Goal: Task Accomplishment & Management: Complete application form

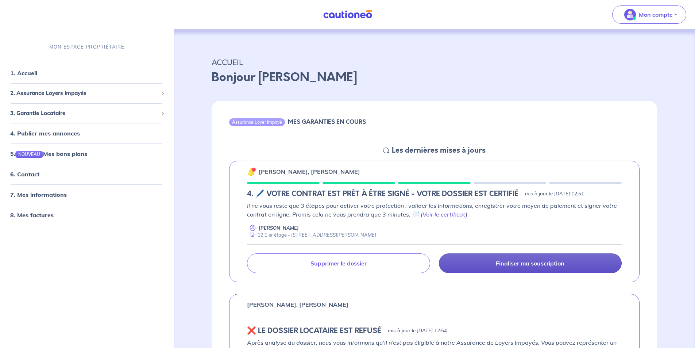
click at [481, 268] on link "Finaliser ma souscription" at bounding box center [530, 263] width 183 height 20
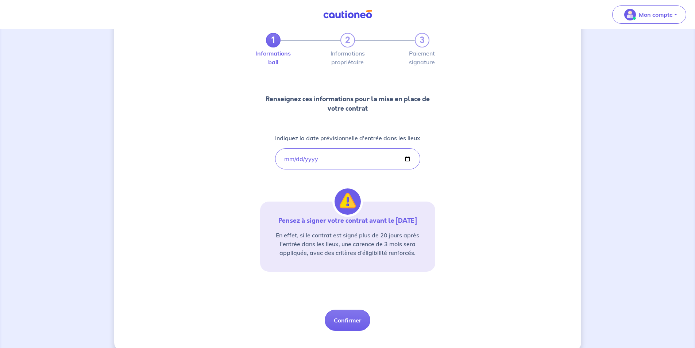
scroll to position [52, 0]
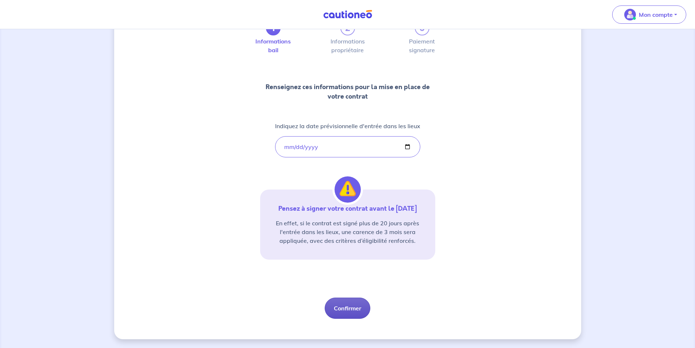
click at [337, 308] on button "Confirmer" at bounding box center [348, 307] width 46 height 21
select select "FR"
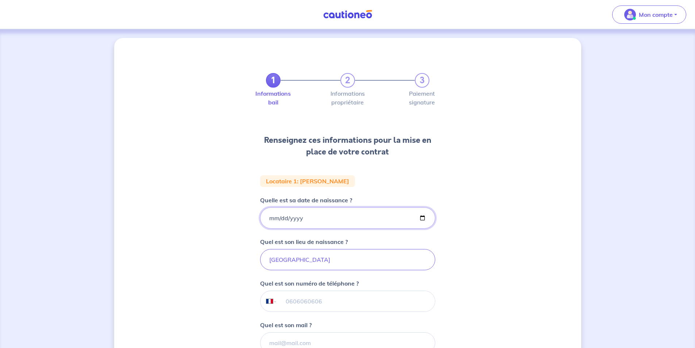
click at [311, 218] on input "[DATE]" at bounding box center [347, 217] width 175 height 21
click at [447, 245] on div "1 2 3 Informations bail Informations propriétaire Paiement signature Renseignez…" at bounding box center [347, 246] width 467 height 416
click at [291, 262] on input "[GEOGRAPHIC_DATA]" at bounding box center [347, 259] width 175 height 21
click at [284, 259] on input "[GEOGRAPHIC_DATA]" at bounding box center [347, 259] width 175 height 21
click at [289, 260] on input "[GEOGRAPHIC_DATA]" at bounding box center [347, 259] width 175 height 21
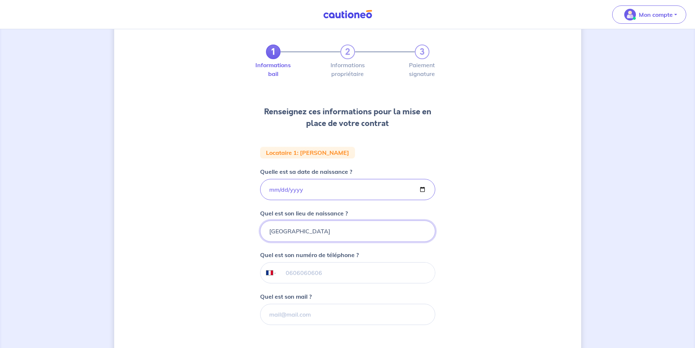
scroll to position [109, 0]
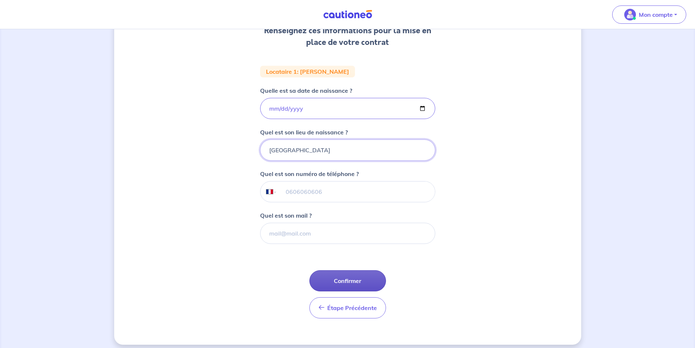
type input "[GEOGRAPHIC_DATA]"
click at [350, 283] on button "Confirmer" at bounding box center [347, 280] width 77 height 21
select select "FR"
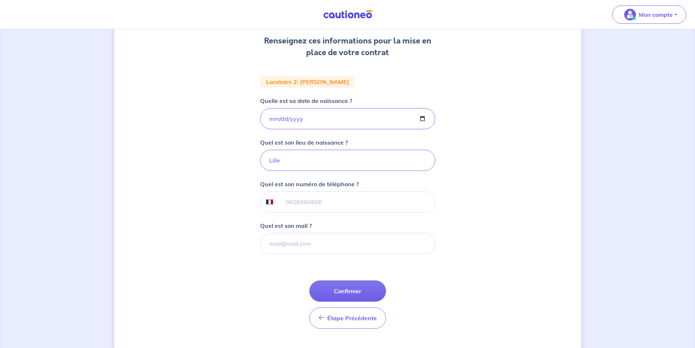
scroll to position [115, 0]
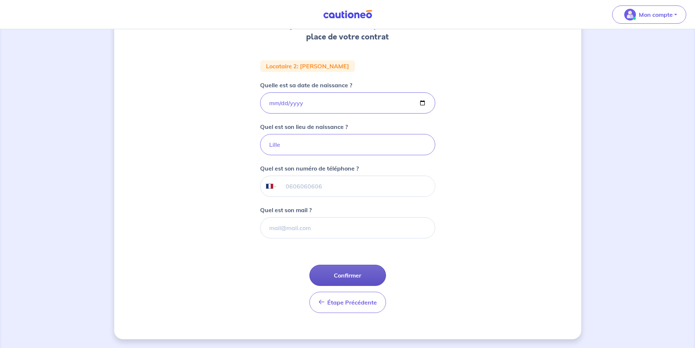
click at [338, 270] on button "Confirmer" at bounding box center [347, 274] width 77 height 21
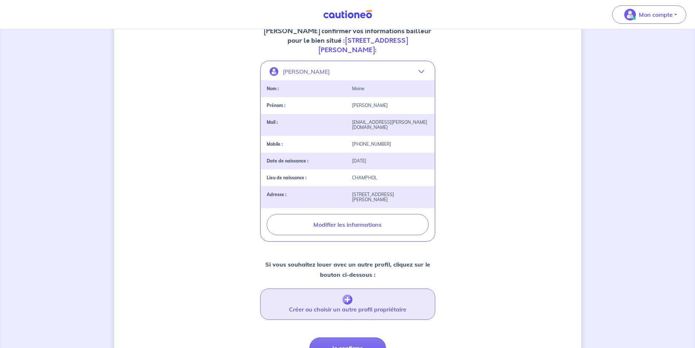
scroll to position [111, 0]
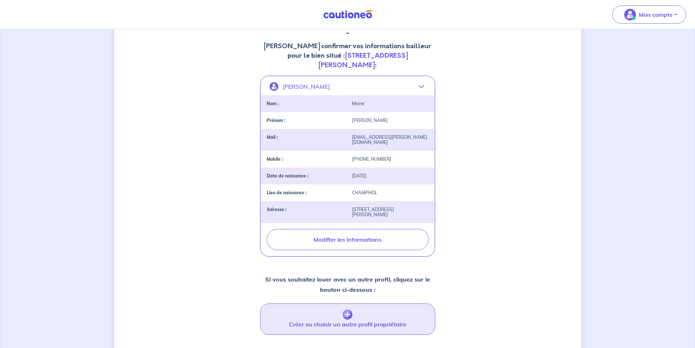
click at [344, 309] on img "button" at bounding box center [347, 314] width 10 height 10
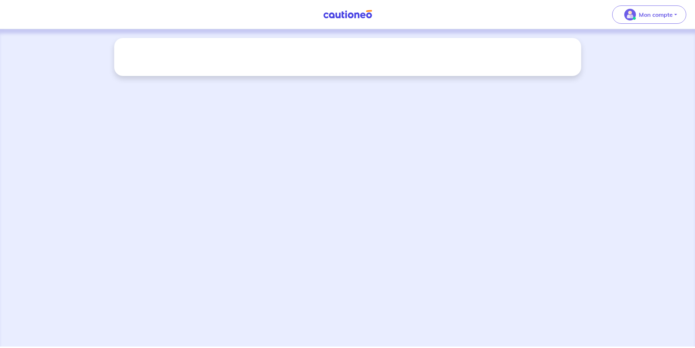
scroll to position [0, 0]
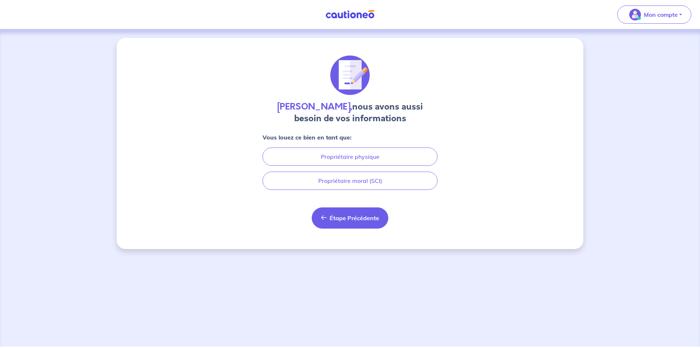
click at [347, 222] on button "Étape Précédente Précédent" at bounding box center [350, 217] width 77 height 21
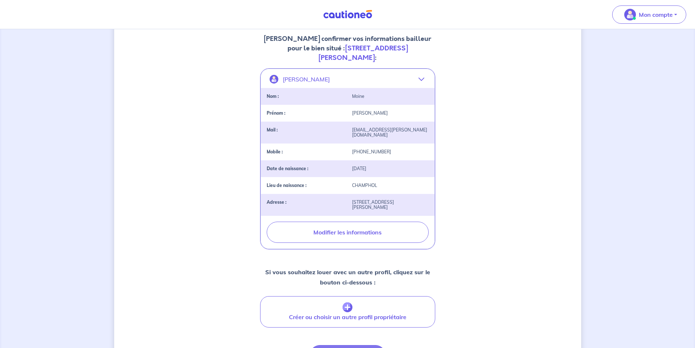
scroll to position [146, 0]
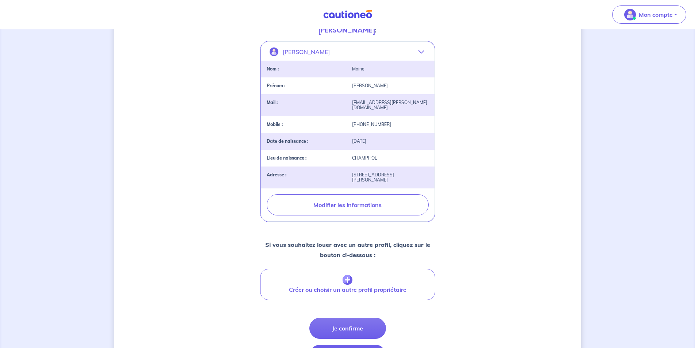
select select "FR"
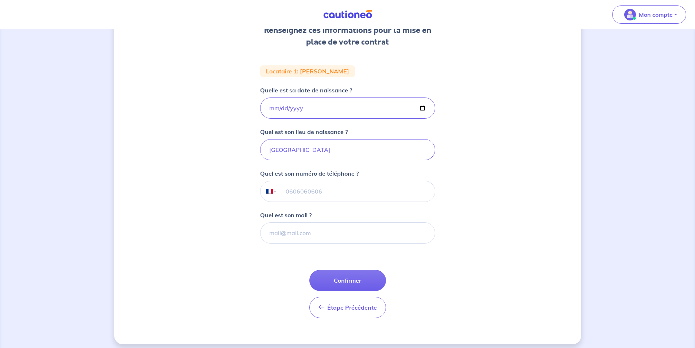
scroll to position [115, 0]
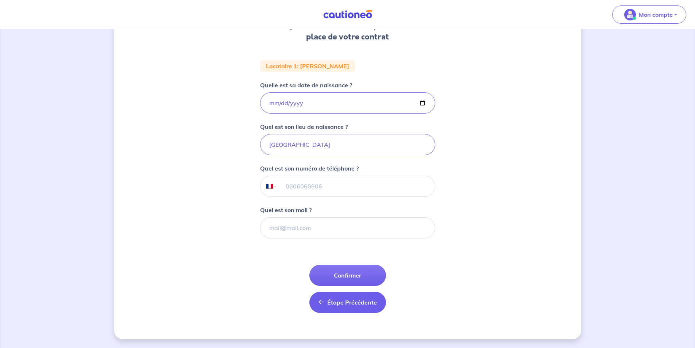
click at [337, 305] on span "Étape Précédente" at bounding box center [352, 301] width 50 height 7
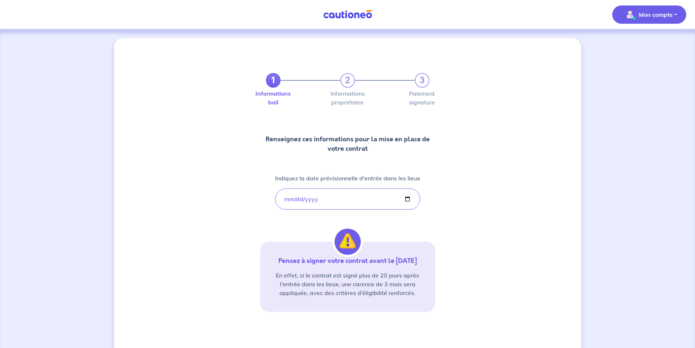
click at [646, 13] on p "Mon compte" at bounding box center [656, 14] width 34 height 9
click at [640, 46] on link "Mes informations" at bounding box center [641, 45] width 59 height 12
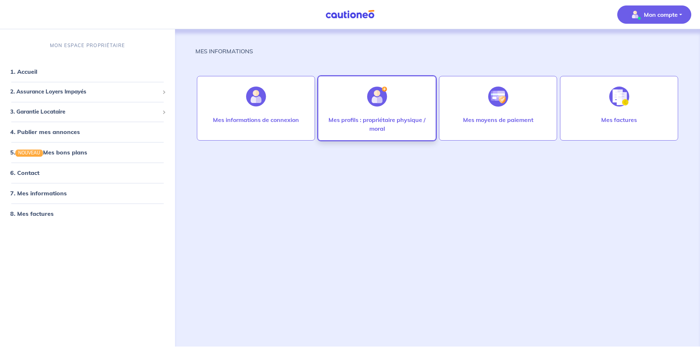
click at [391, 124] on p "Mes profils : propriétaire physique / moral" at bounding box center [377, 124] width 103 height 18
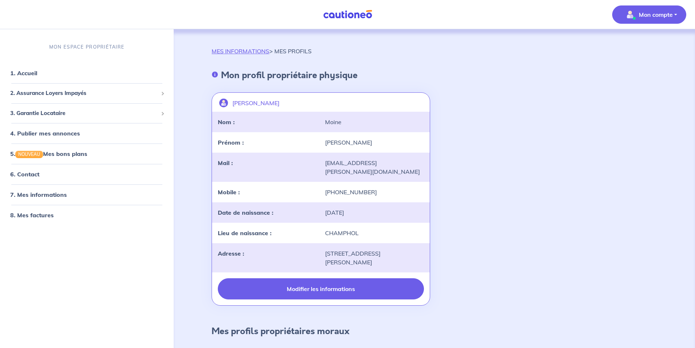
click at [293, 281] on button "Modifier les informations" at bounding box center [321, 288] width 206 height 21
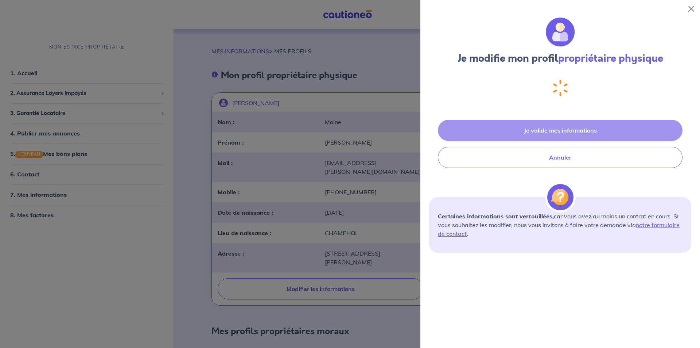
select select "FR"
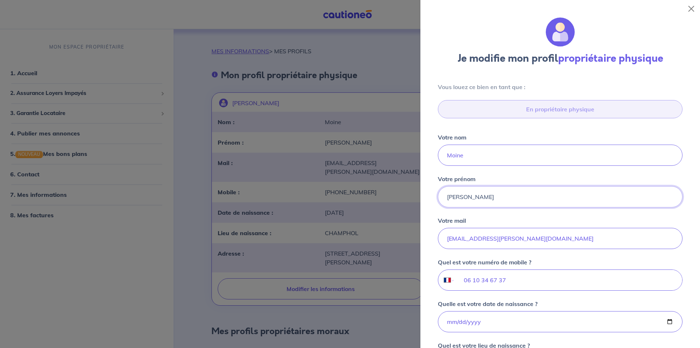
click at [480, 198] on input "[PERSON_NAME]" at bounding box center [560, 196] width 245 height 21
type input "[PERSON_NAME]"
click at [688, 8] on button "Close" at bounding box center [692, 9] width 12 height 12
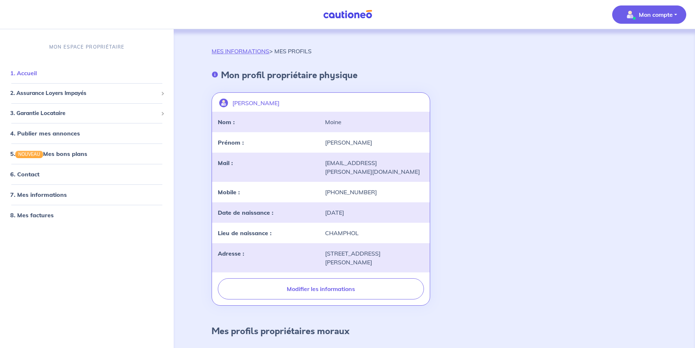
click at [26, 74] on link "1. Accueil" at bounding box center [23, 72] width 27 height 7
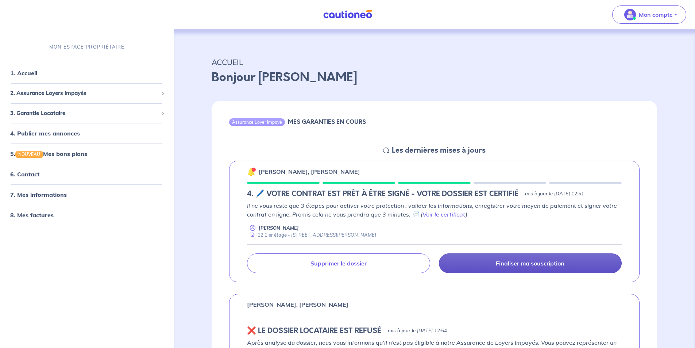
click at [502, 267] on link "Finaliser ma souscription" at bounding box center [530, 263] width 183 height 20
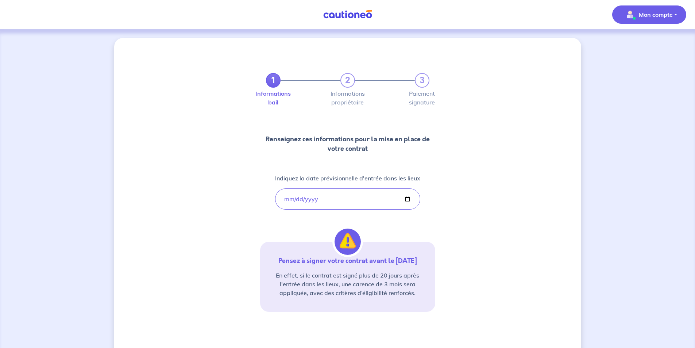
click at [636, 18] on span "Mon compte" at bounding box center [646, 15] width 51 height 12
click at [636, 48] on link "Mes informations" at bounding box center [641, 45] width 59 height 12
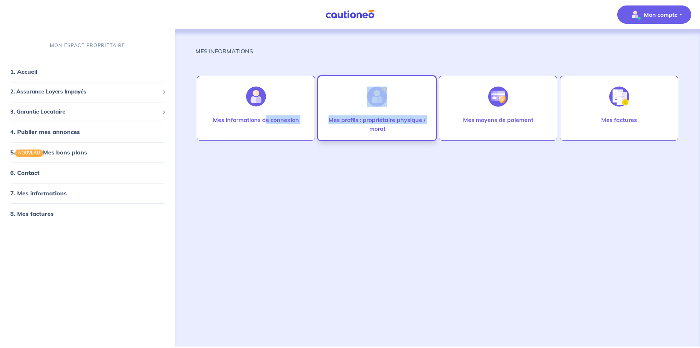
drag, startPoint x: 266, startPoint y: 128, endPoint x: 361, endPoint y: 128, distance: 95.6
click at [361, 128] on div "Mes informations de connexion Mes profils : propriétaire physique / moral Mes m…" at bounding box center [438, 106] width 484 height 73
click at [361, 128] on p "Mes profils : propriétaire physique / moral" at bounding box center [377, 124] width 103 height 18
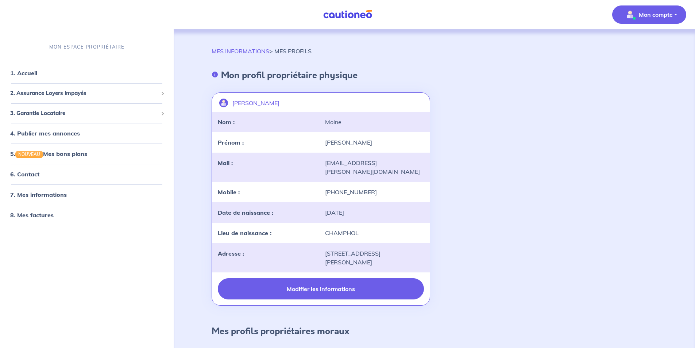
click at [355, 283] on button "Modifier les informations" at bounding box center [321, 288] width 206 height 21
select select "FR"
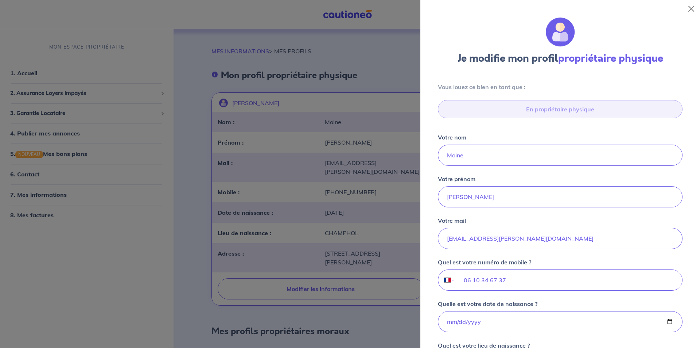
scroll to position [219, 0]
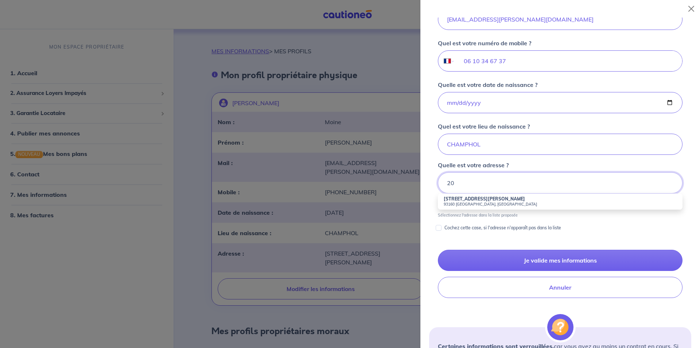
type input "2"
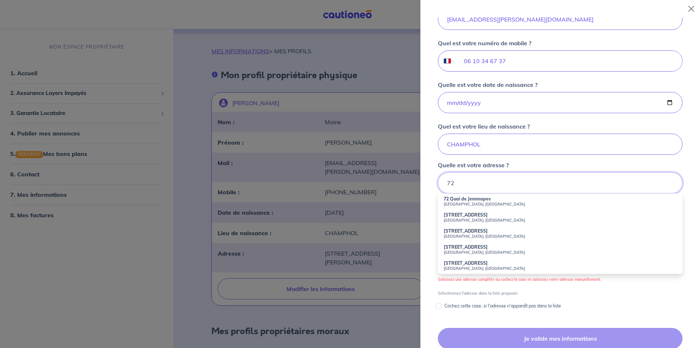
type input "7"
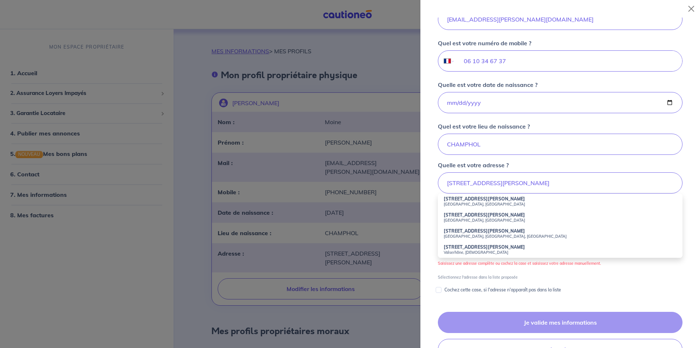
click at [503, 201] on strong "[STREET_ADDRESS][PERSON_NAME]" at bounding box center [484, 198] width 81 height 5
type input "[STREET_ADDRESS][PERSON_NAME]"
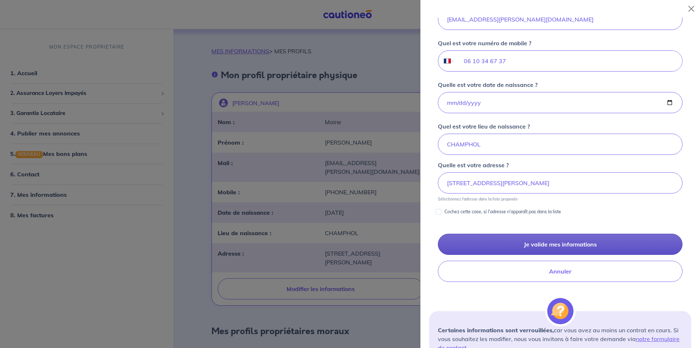
click at [515, 245] on button "Je valide mes informations" at bounding box center [560, 243] width 245 height 21
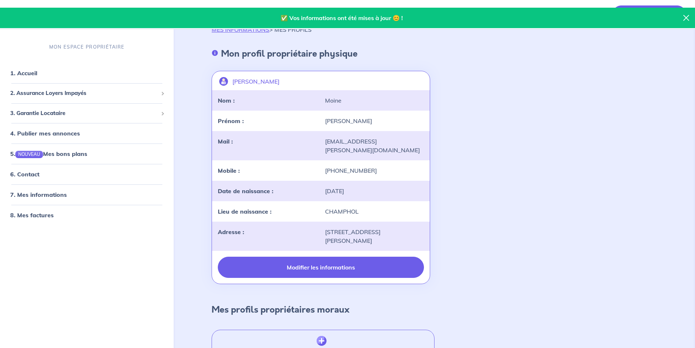
scroll to position [64, 0]
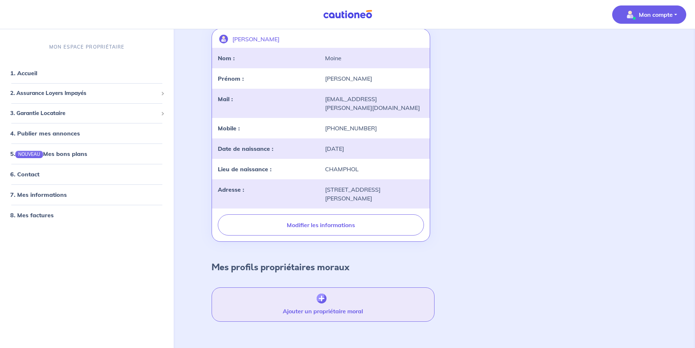
click at [300, 299] on button "Ajouter un propriétaire moral" at bounding box center [323, 304] width 222 height 34
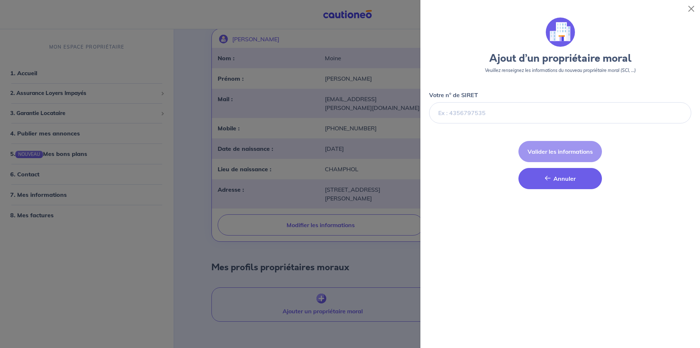
click at [546, 182] on button "Annuler Annuler" at bounding box center [561, 178] width 84 height 21
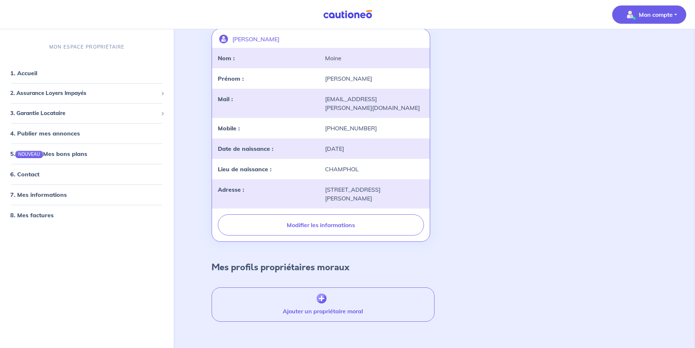
click at [656, 11] on p "Mon compte" at bounding box center [656, 14] width 34 height 9
click at [629, 47] on link "Mes informations" at bounding box center [641, 45] width 59 height 12
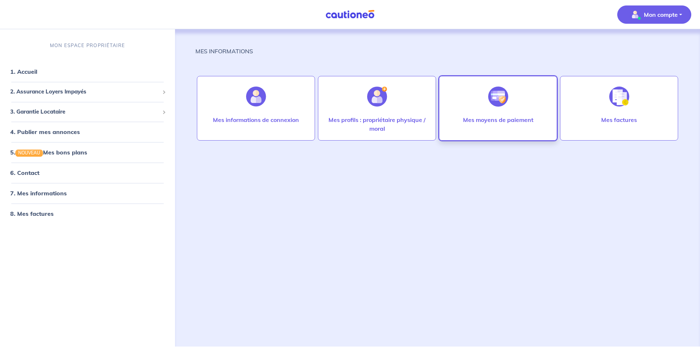
click at [504, 128] on div "Mes moyens de paiement" at bounding box center [498, 126] width 82 height 23
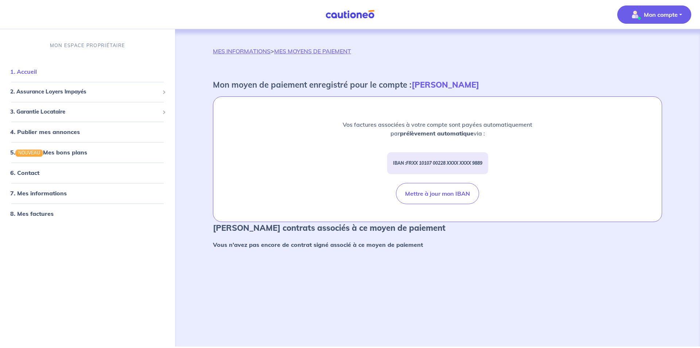
click at [37, 72] on link "1. Accueil" at bounding box center [23, 71] width 27 height 7
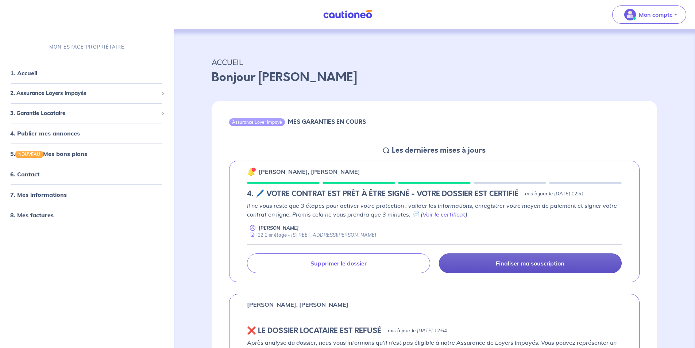
click at [483, 264] on link "Finaliser ma souscription" at bounding box center [530, 263] width 183 height 20
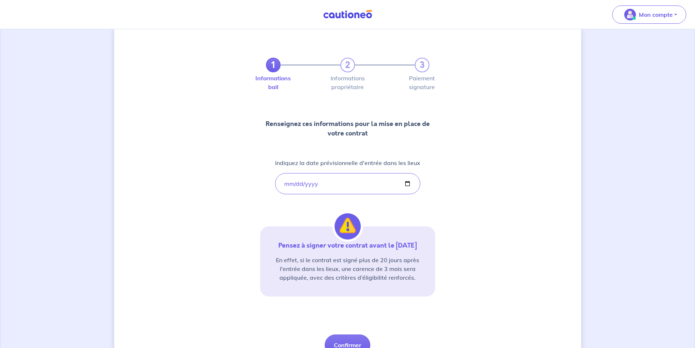
scroll to position [52, 0]
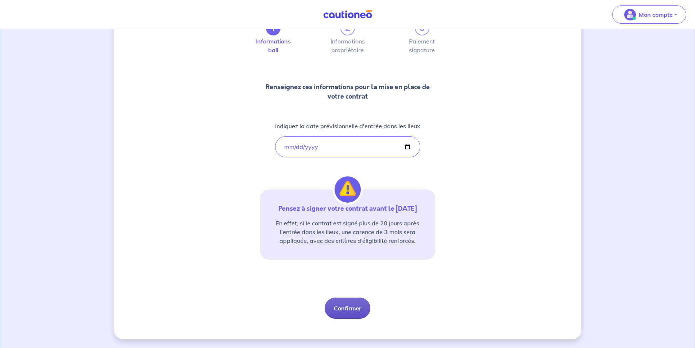
click at [349, 305] on button "Confirmer" at bounding box center [348, 307] width 46 height 21
select select "FR"
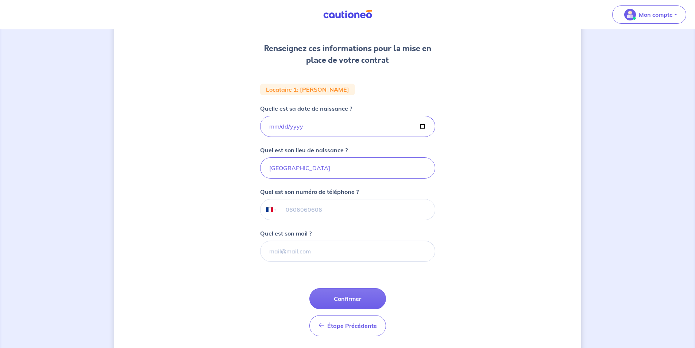
scroll to position [109, 0]
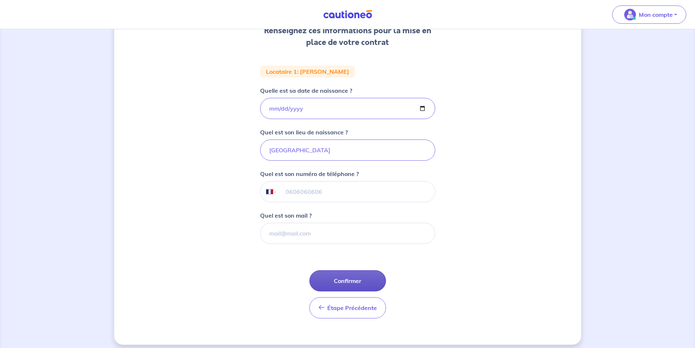
click at [337, 281] on button "Confirmer" at bounding box center [347, 280] width 77 height 21
select select "FR"
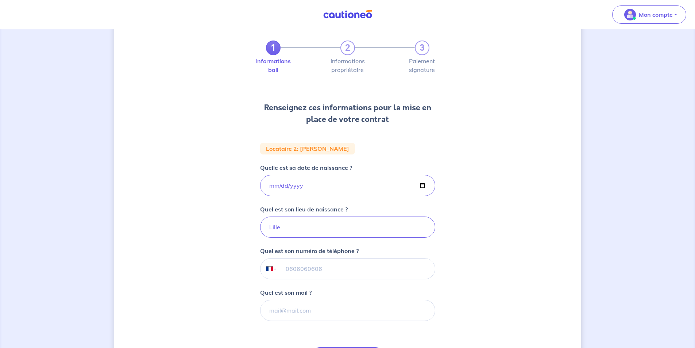
scroll to position [109, 0]
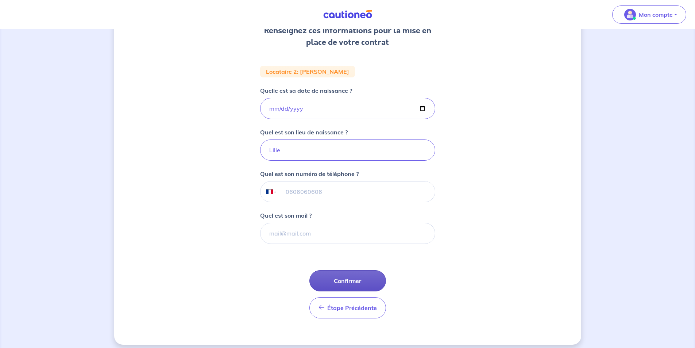
click at [350, 282] on button "Confirmer" at bounding box center [347, 280] width 77 height 21
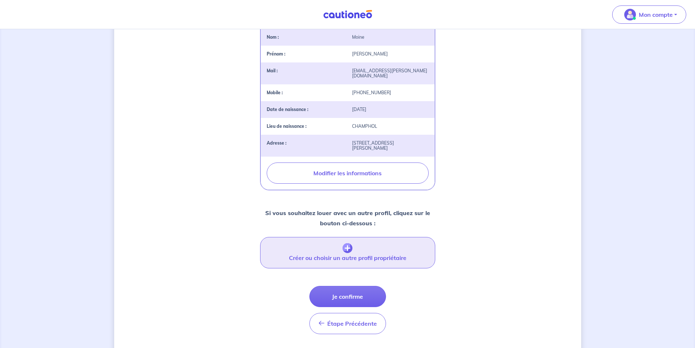
scroll to position [184, 0]
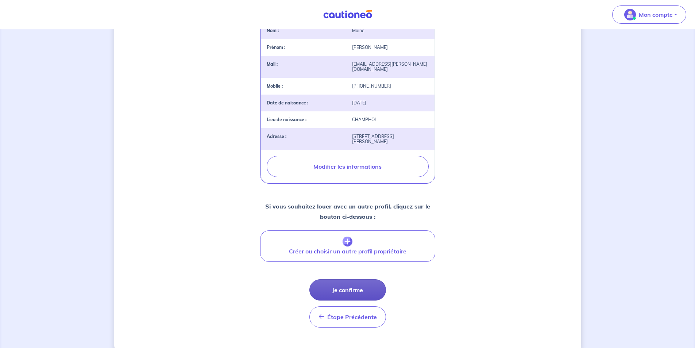
click at [347, 279] on button "Je confirme" at bounding box center [347, 289] width 77 height 21
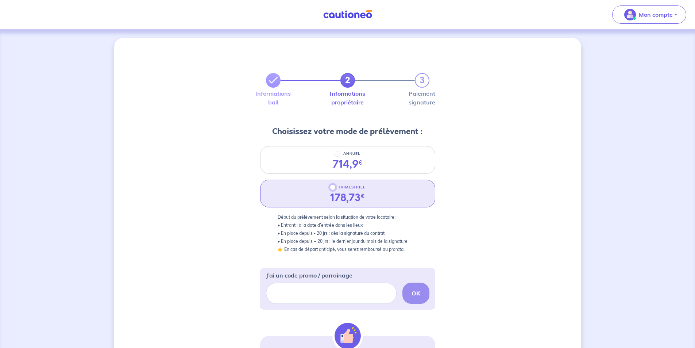
click at [333, 188] on input "TRIMESTRIEL" at bounding box center [333, 187] width 6 height 6
radio input "true"
click at [413, 294] on div "OK" at bounding box center [347, 292] width 163 height 21
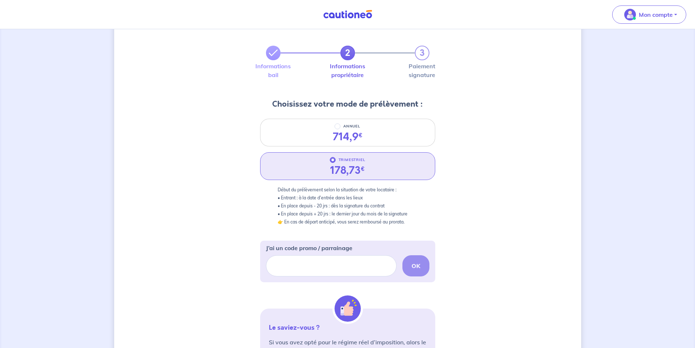
scroll to position [173, 0]
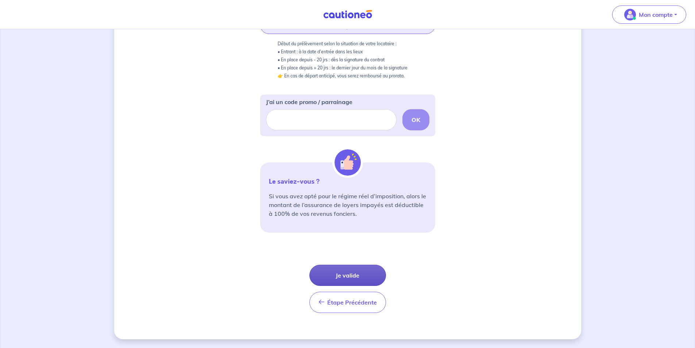
click at [340, 271] on button "Je valide" at bounding box center [347, 274] width 77 height 21
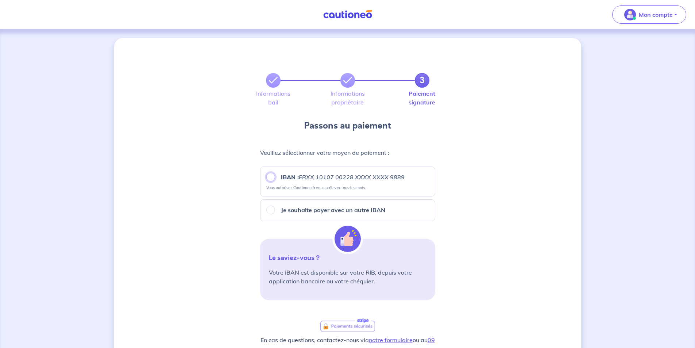
click at [270, 179] on input "IBAN : FRXX 10107 00228 XXXX XXXX 9889" at bounding box center [270, 177] width 9 height 9
radio input "true"
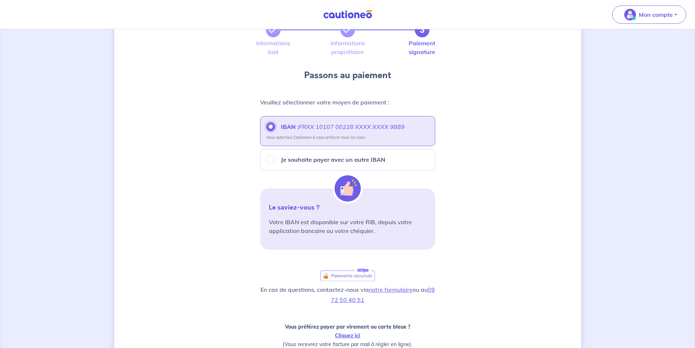
scroll to position [146, 0]
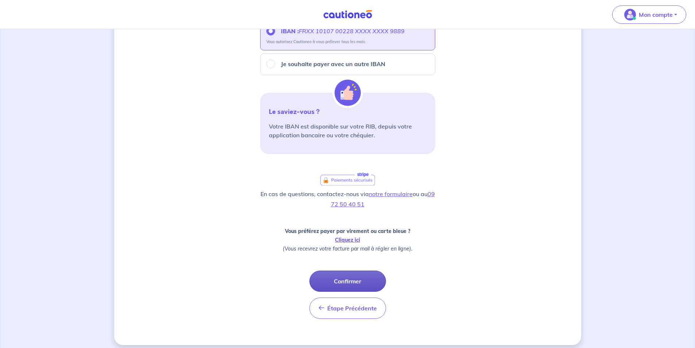
click at [344, 280] on button "Confirmer" at bounding box center [347, 280] width 77 height 21
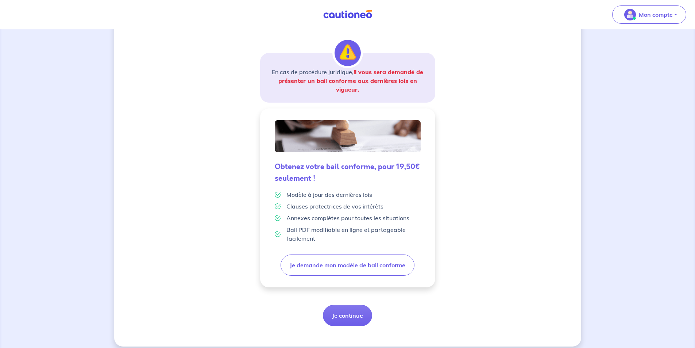
scroll to position [112, 0]
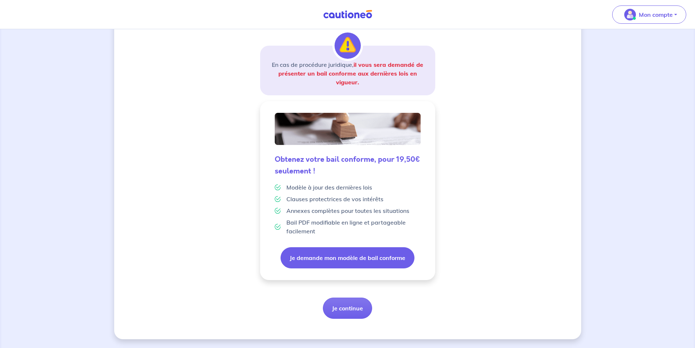
click at [345, 263] on button "Je demande mon modèle de bail conforme" at bounding box center [347, 257] width 134 height 21
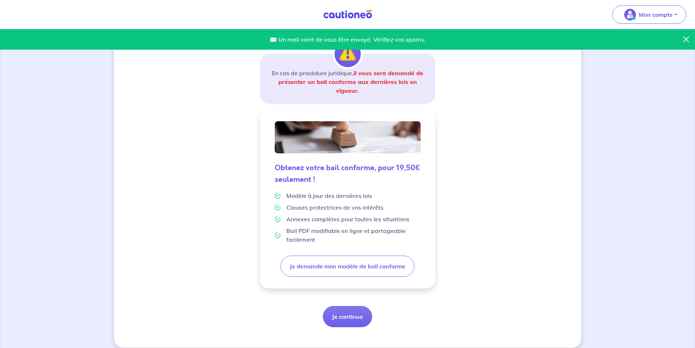
scroll to position [109, 0]
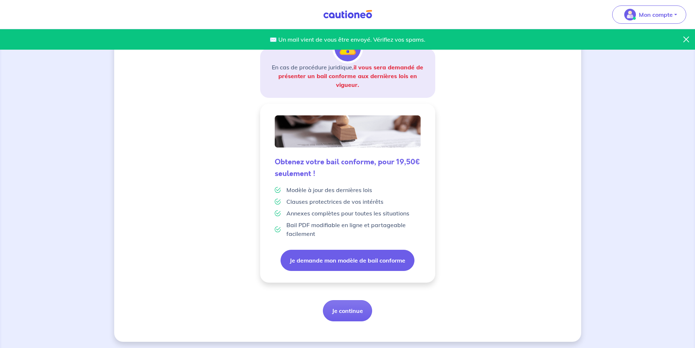
click at [325, 263] on button "Je demande mon modèle de bail conforme" at bounding box center [347, 259] width 134 height 21
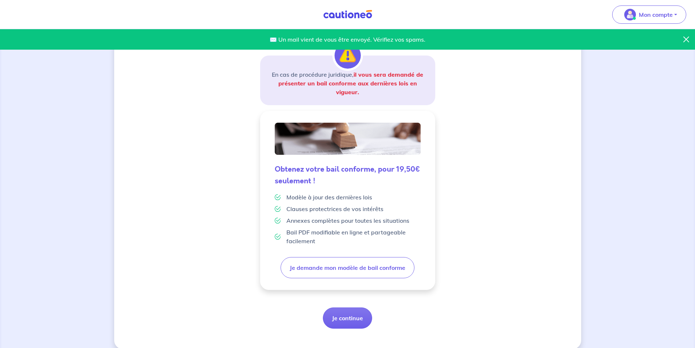
scroll to position [112, 0]
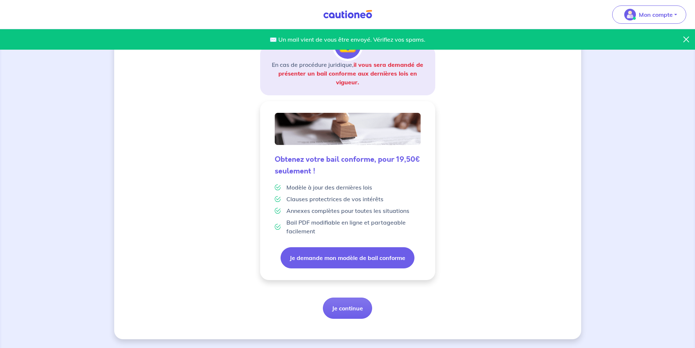
click at [344, 259] on button "Je demande mon modèle de bail conforme" at bounding box center [347, 257] width 134 height 21
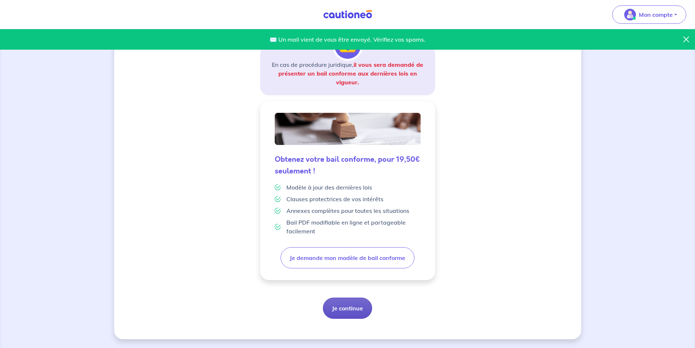
click at [348, 309] on button "Je continue" at bounding box center [347, 307] width 49 height 21
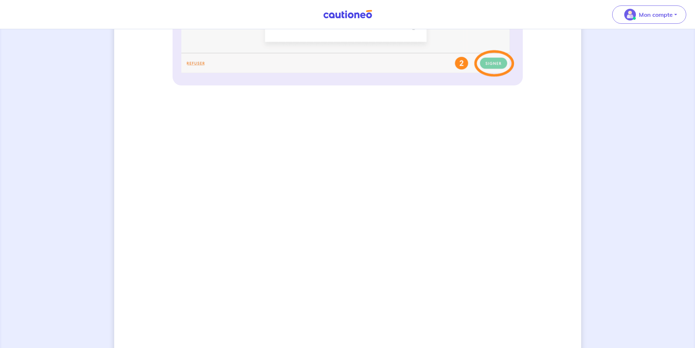
scroll to position [420, 0]
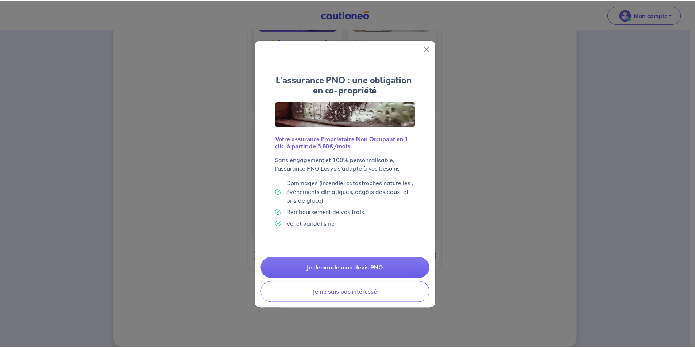
scroll to position [300, 0]
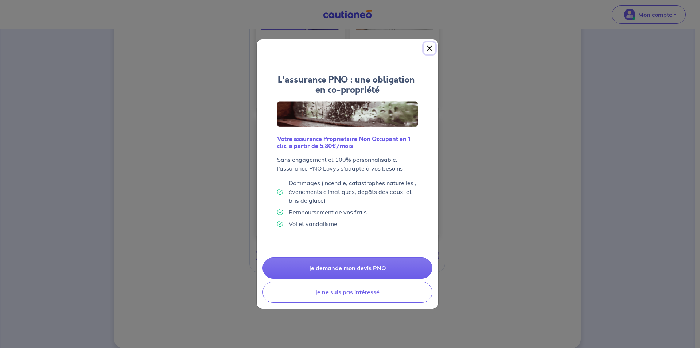
click at [430, 48] on button "Close" at bounding box center [430, 48] width 12 height 12
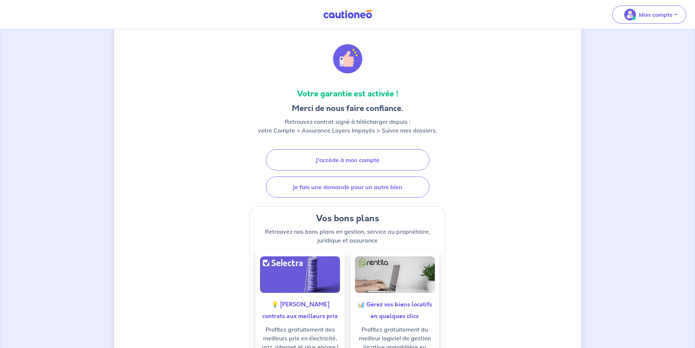
scroll to position [8, 0]
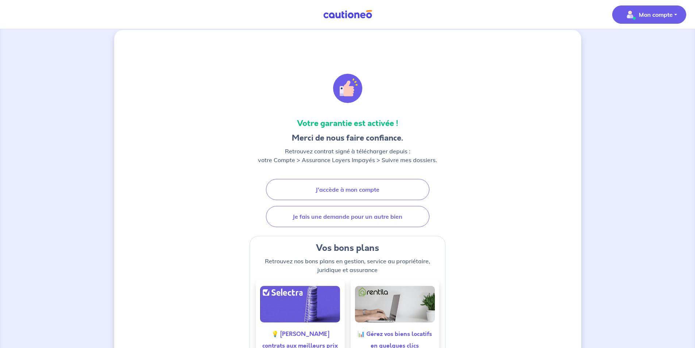
click at [647, 19] on p "Mon compte" at bounding box center [656, 14] width 34 height 9
click at [638, 47] on link "Mes informations" at bounding box center [641, 45] width 59 height 12
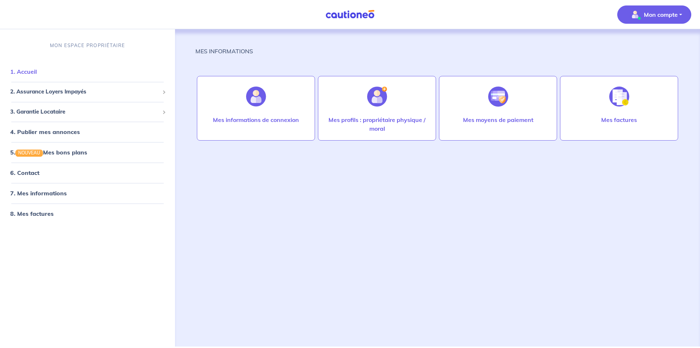
click at [37, 76] on link "1. Accueil" at bounding box center [23, 71] width 27 height 7
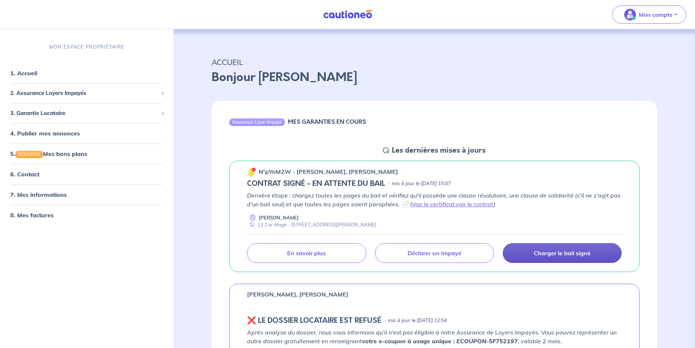
click at [523, 257] on link "Charger le bail signé" at bounding box center [562, 253] width 119 height 20
click at [438, 205] on link "Voir le certificat" at bounding box center [433, 203] width 43 height 7
click at [534, 255] on p "Charger le bail signé" at bounding box center [562, 252] width 57 height 7
click at [475, 205] on link "voir le contrat" at bounding box center [475, 203] width 38 height 7
